Goal: Find specific page/section: Find specific page/section

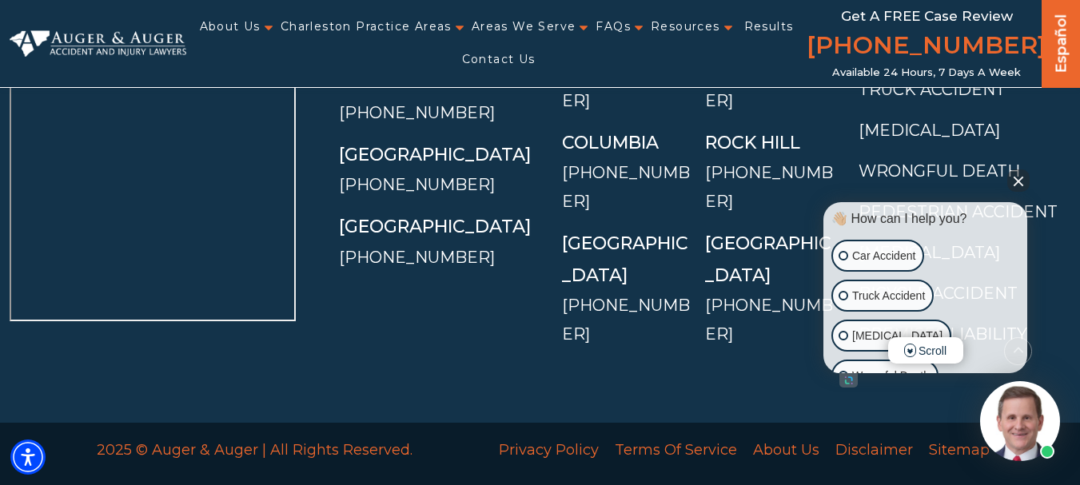
scroll to position [11951, 0]
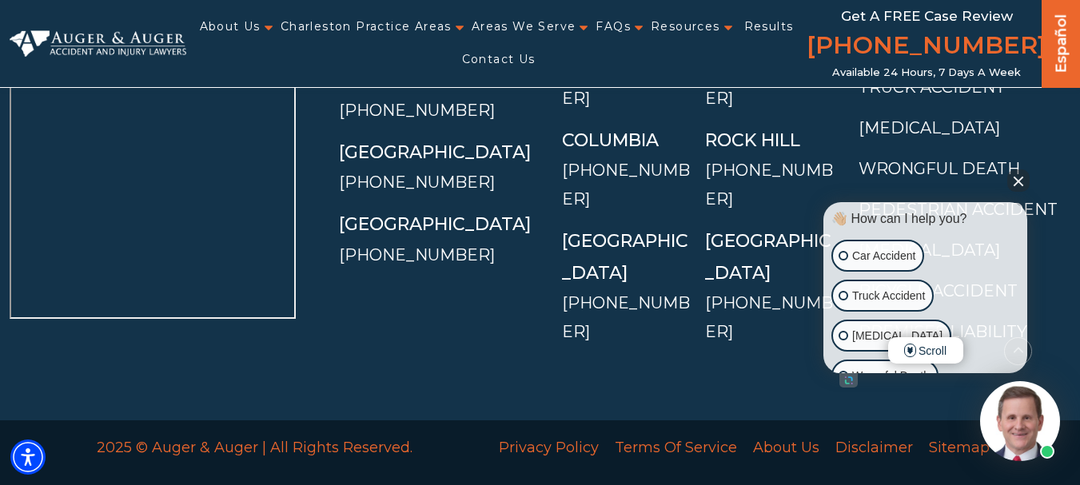
drag, startPoint x: 1020, startPoint y: 173, endPoint x: 919, endPoint y: 181, distance: 101.0
click at [1018, 173] on button "Close Intaker Chat Widget" at bounding box center [1018, 180] width 22 height 22
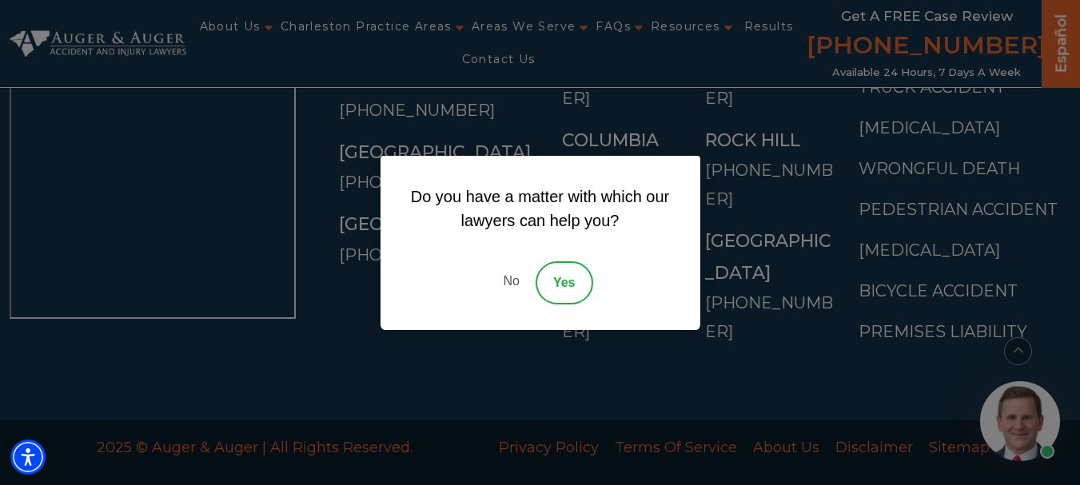
click at [504, 280] on link "No" at bounding box center [511, 282] width 48 height 43
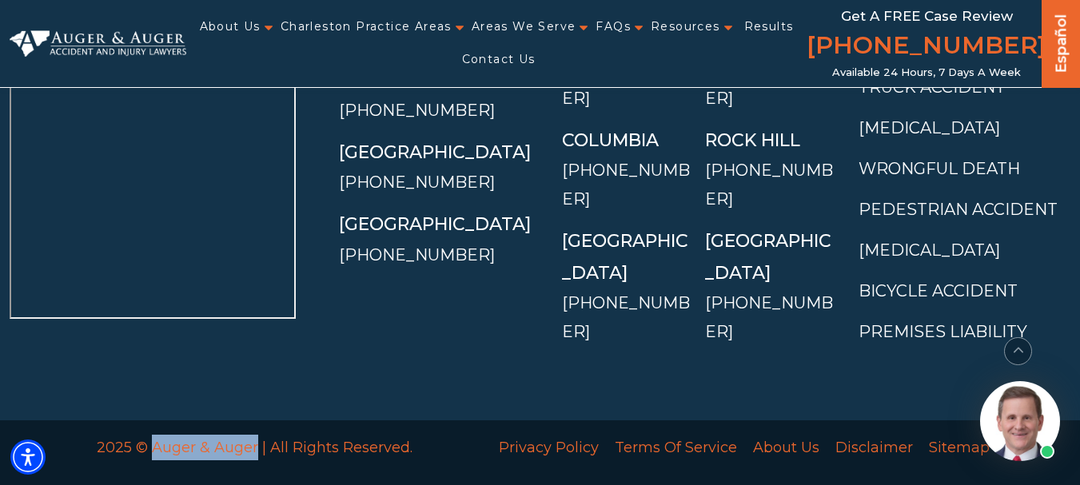
drag, startPoint x: 152, startPoint y: 312, endPoint x: 254, endPoint y: 311, distance: 102.3
click at [254, 435] on p "2025 © Auger & Auger | All Rights Reserved." at bounding box center [255, 448] width 388 height 26
copy p "Auger & Auger"
